Goal: Information Seeking & Learning: Learn about a topic

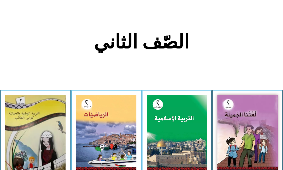
scroll to position [117, 0]
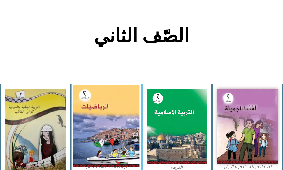
click at [98, 111] on img at bounding box center [106, 126] width 66 height 82
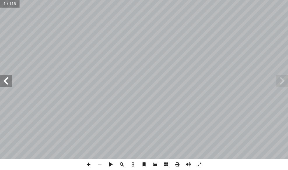
click at [11, 79] on span at bounding box center [6, 81] width 12 height 12
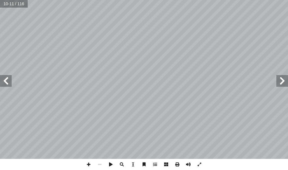
click at [11, 79] on span at bounding box center [6, 81] width 12 height 12
click at [199, 163] on span at bounding box center [199, 164] width 11 height 11
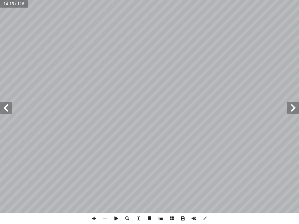
click at [8, 109] on span at bounding box center [6, 108] width 12 height 12
click at [5, 110] on span at bounding box center [6, 108] width 12 height 12
click at [288, 105] on span at bounding box center [293, 108] width 12 height 12
